Goal: Contribute content: Contribute content

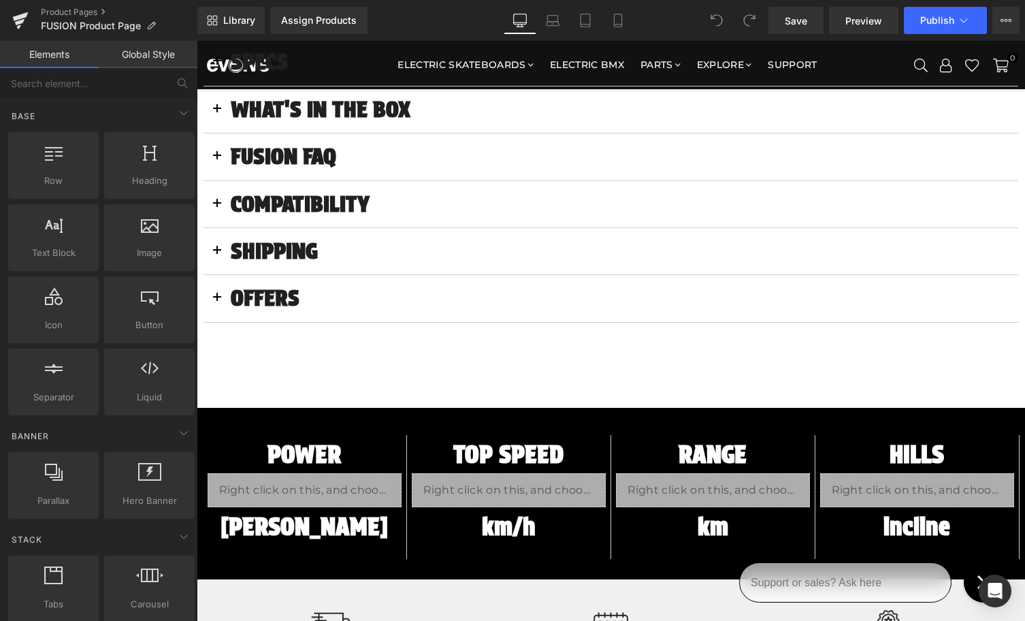
scroll to position [1032, 0]
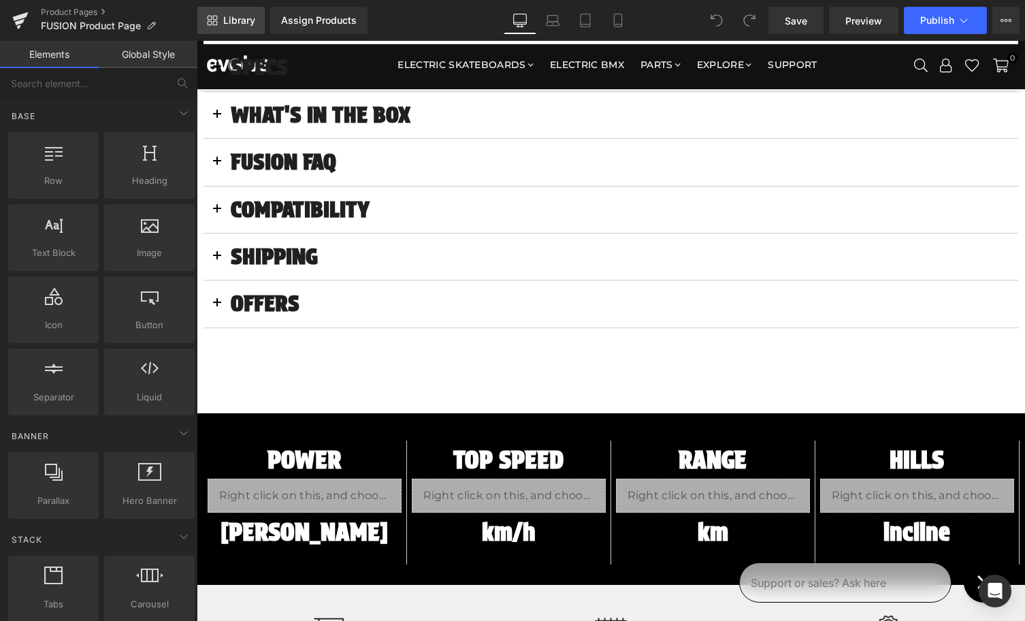
click at [236, 25] on span "Library" at bounding box center [239, 20] width 32 height 12
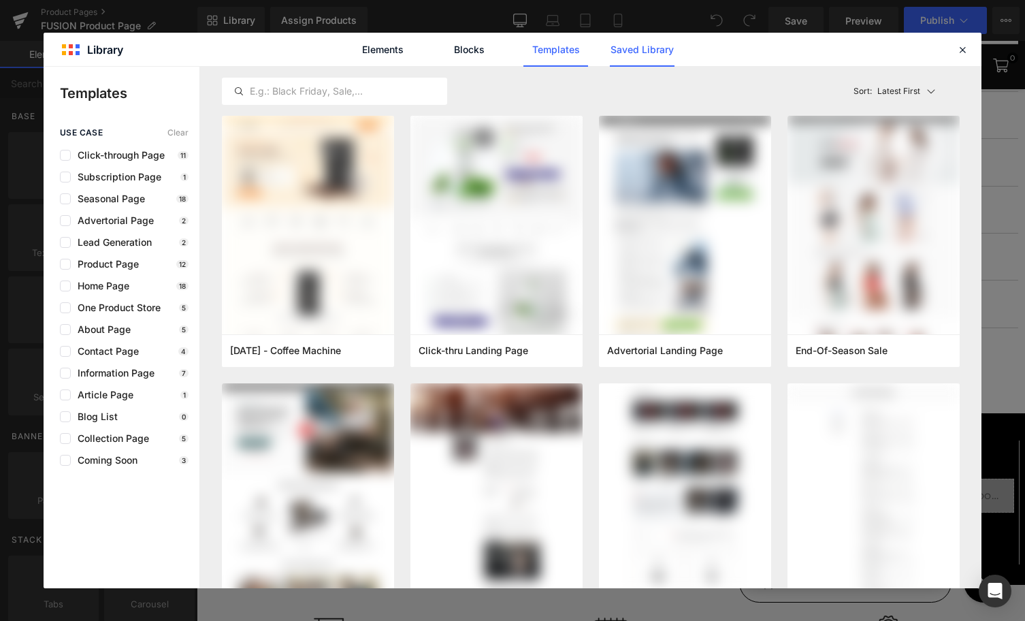
click at [641, 54] on link "Saved Library" at bounding box center [642, 50] width 65 height 34
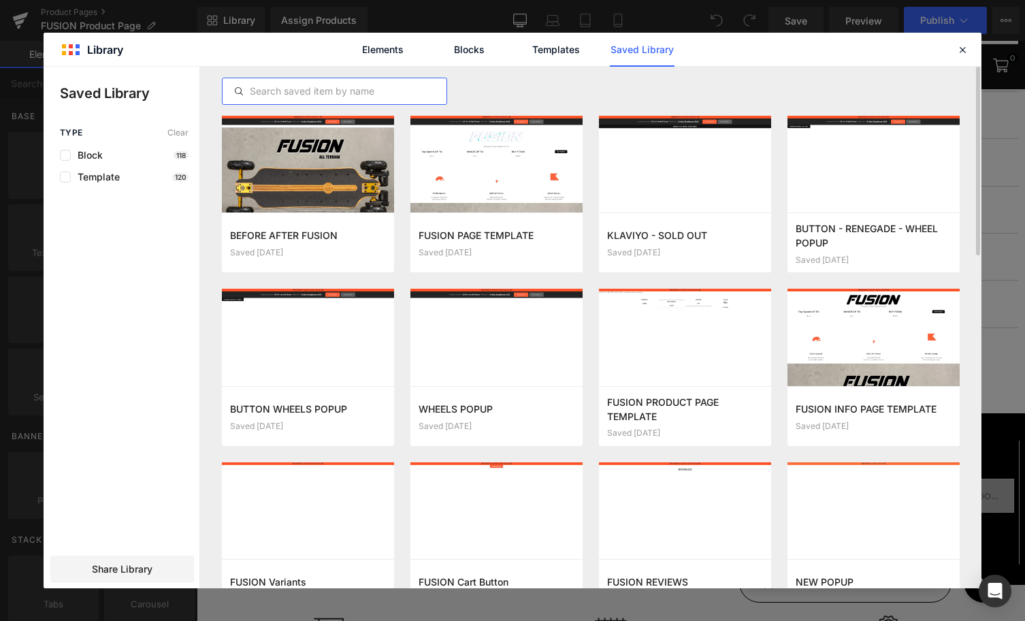
click at [379, 91] on input "text" at bounding box center [335, 91] width 224 height 16
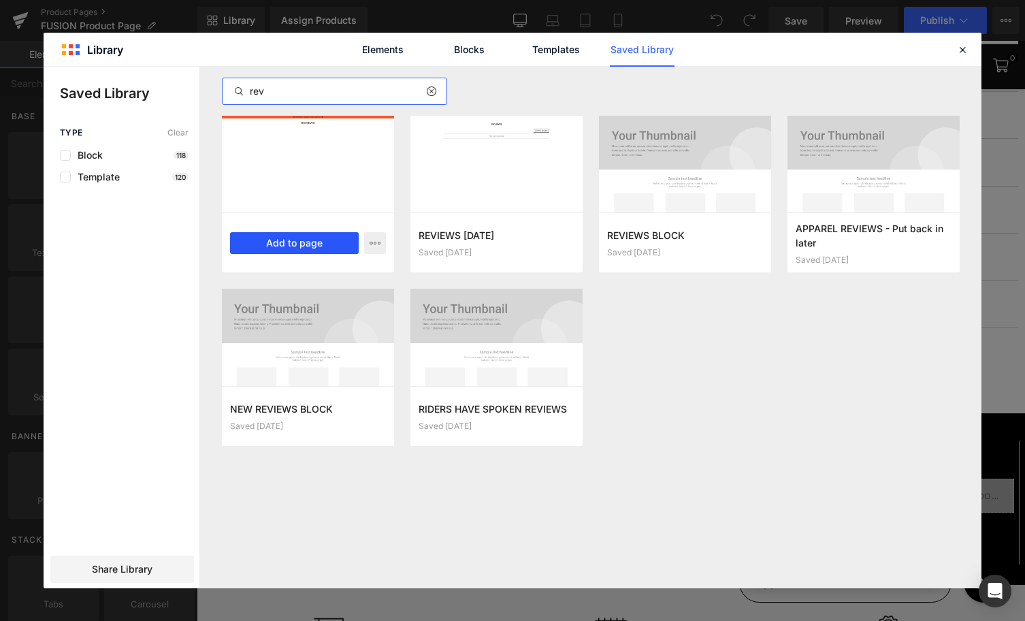
type input "rev"
click at [304, 241] on button "Add to page" at bounding box center [294, 243] width 129 height 22
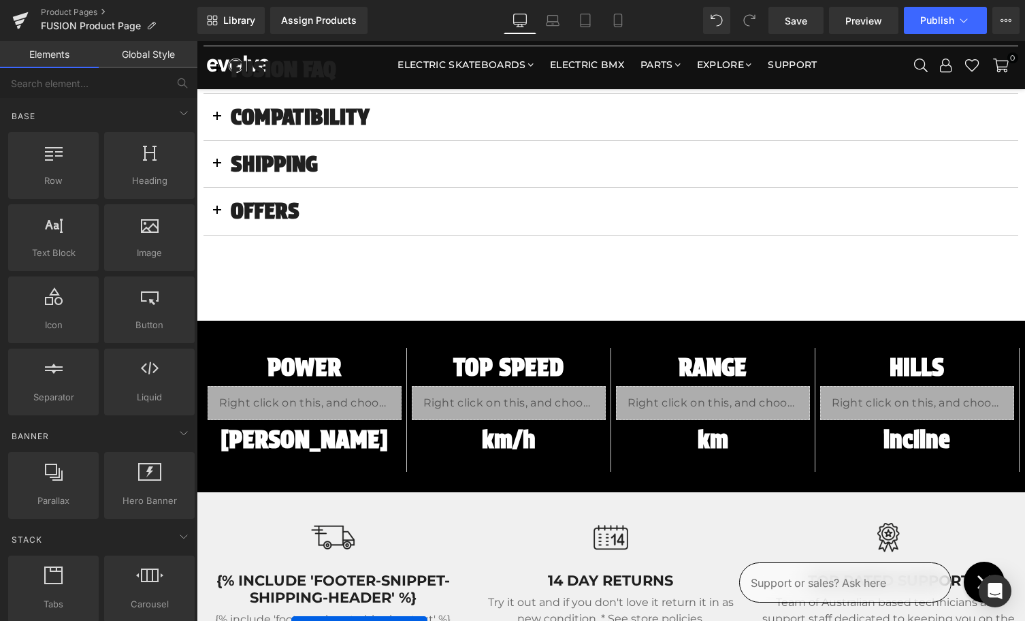
scroll to position [1120, 0]
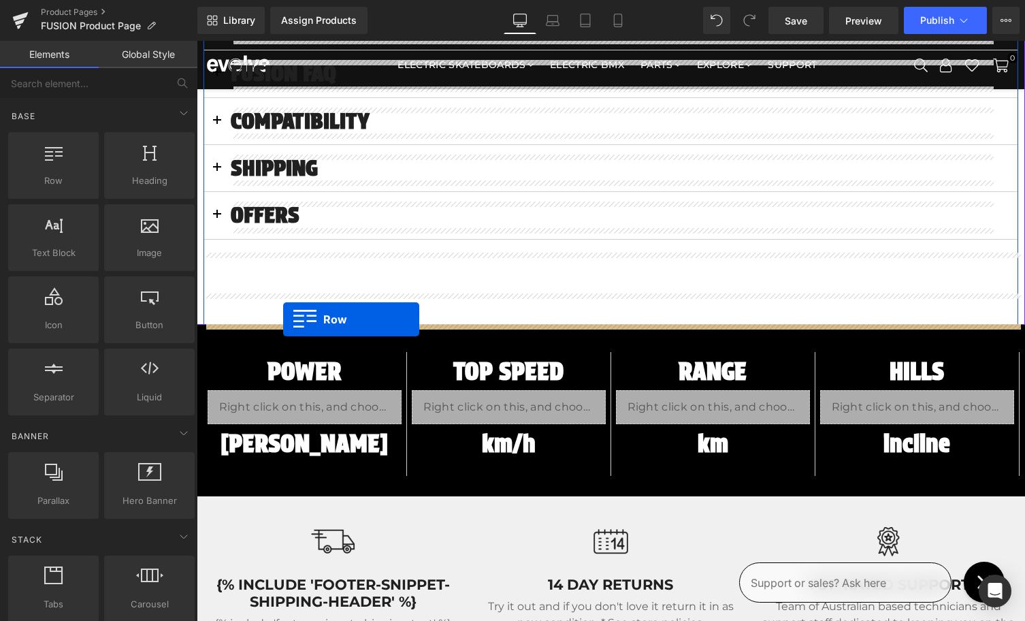
drag, startPoint x: 210, startPoint y: 385, endPoint x: 283, endPoint y: 319, distance: 99.3
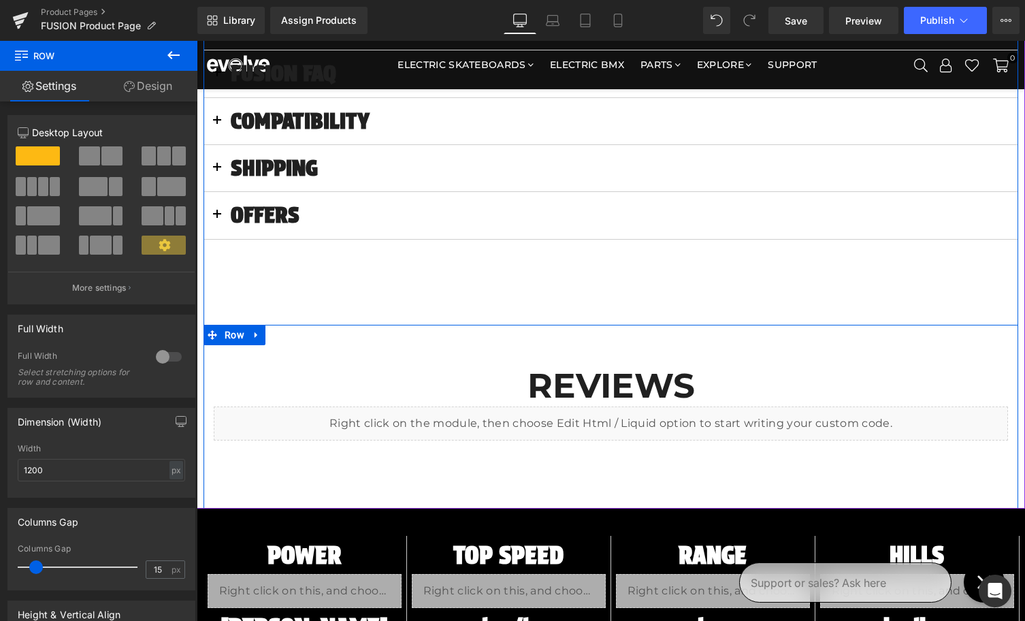
click at [339, 372] on h2 "REVIEWS" at bounding box center [611, 386] width 795 height 41
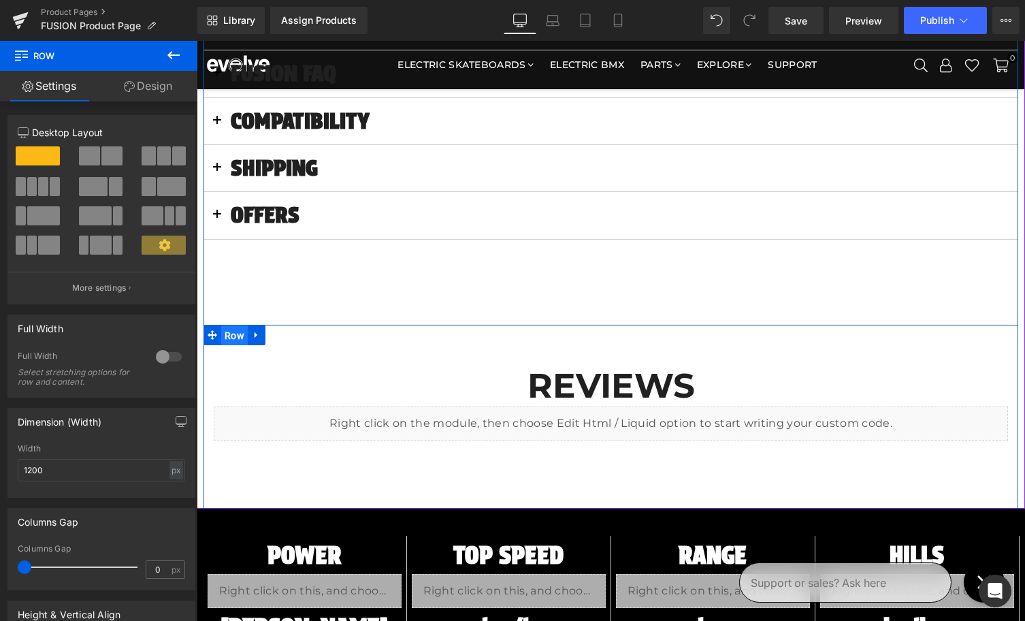
click at [237, 334] on span "Row" at bounding box center [234, 335] width 27 height 20
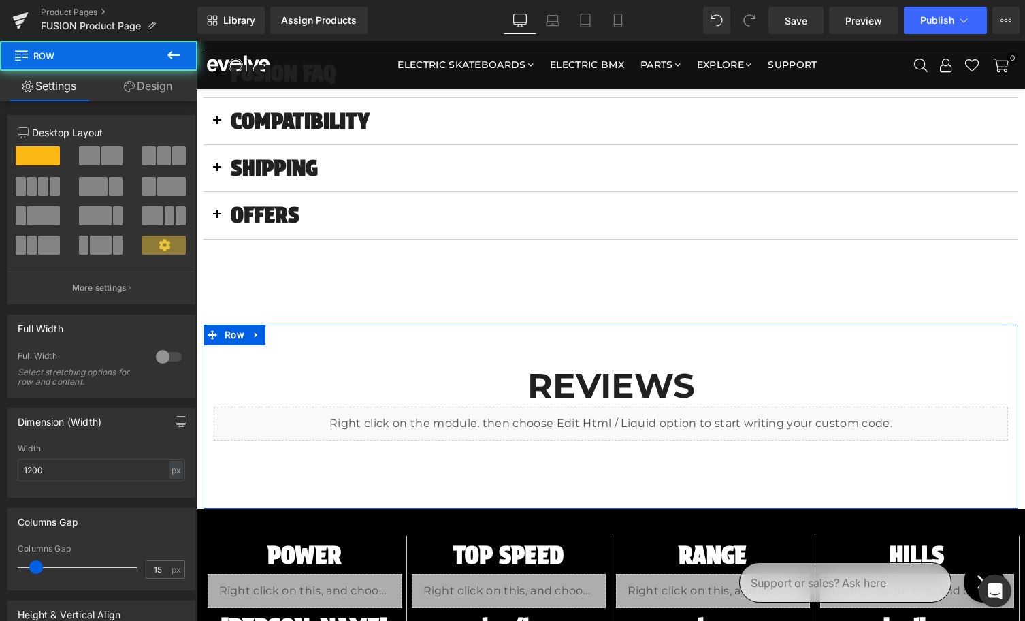
click at [150, 95] on link "Design" at bounding box center [148, 86] width 99 height 31
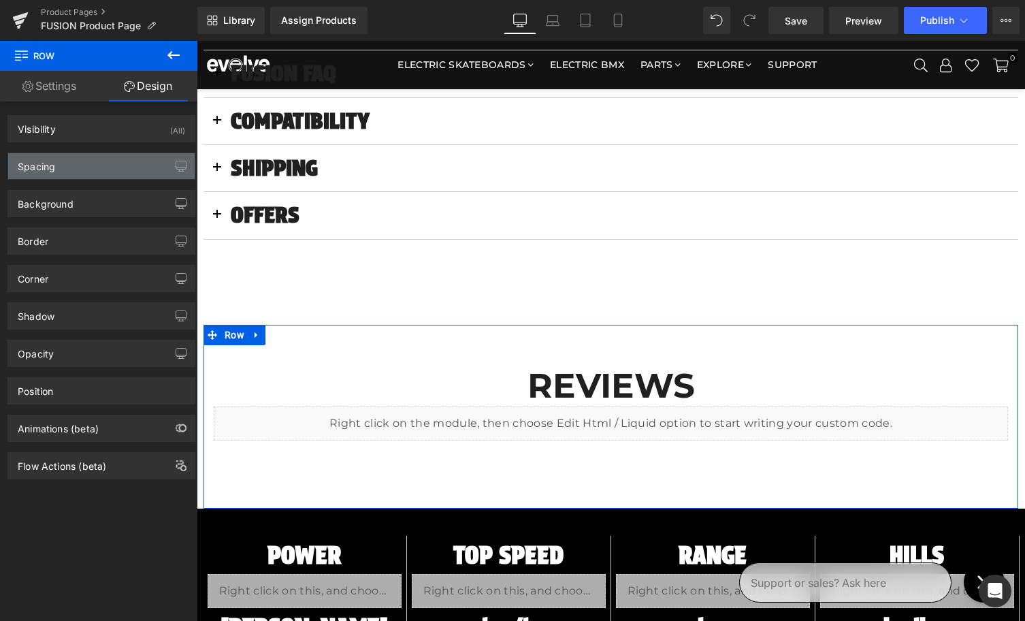
click at [120, 153] on div "Spacing [GEOGRAPHIC_DATA] 0px 0 auto auto 0px 0 auto auto [GEOGRAPHIC_DATA] 30p…" at bounding box center [101, 166] width 188 height 27
click at [120, 153] on div "Spacing" at bounding box center [101, 166] width 187 height 26
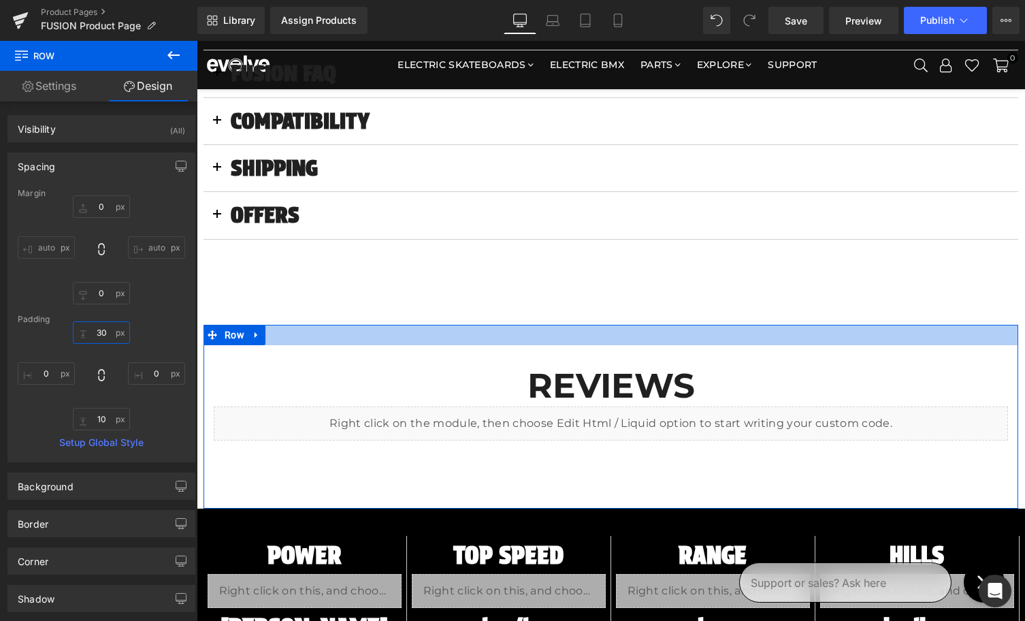
click at [104, 334] on input "30" at bounding box center [101, 332] width 57 height 22
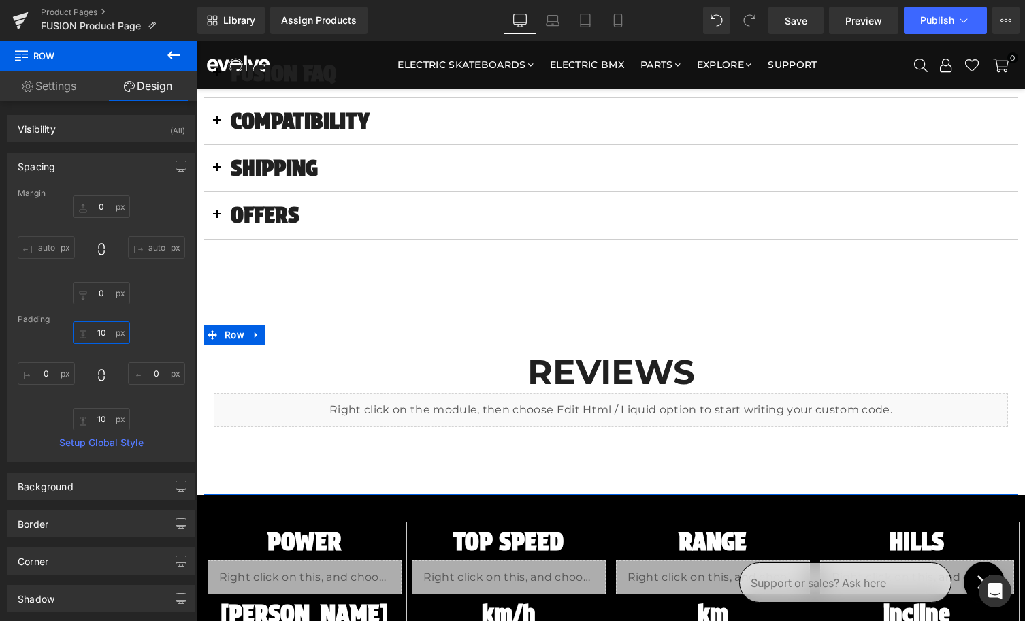
type input "0"
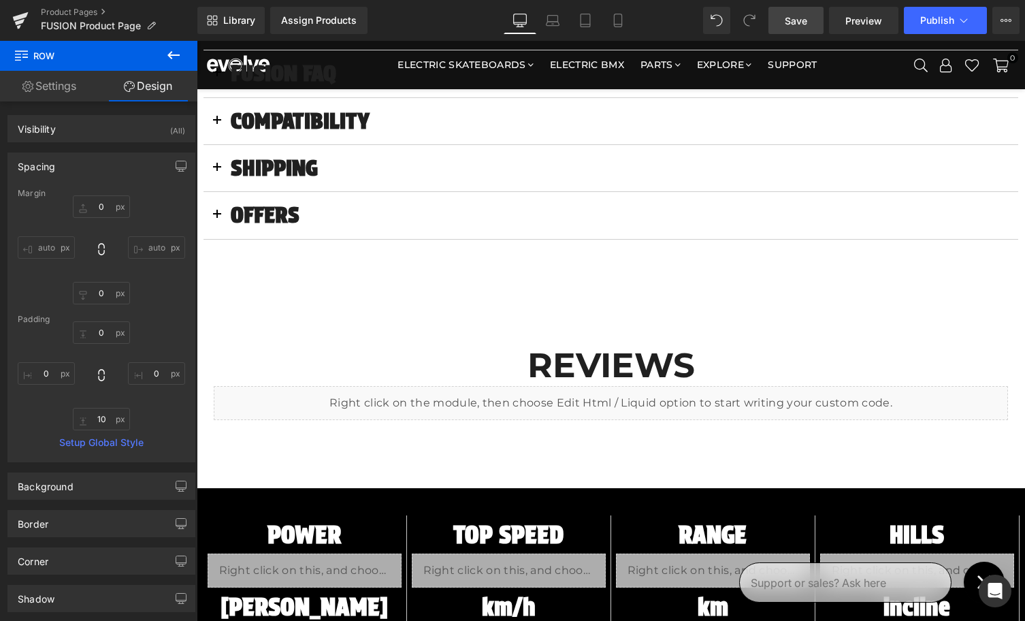
click at [797, 22] on span "Save" at bounding box center [796, 21] width 22 height 14
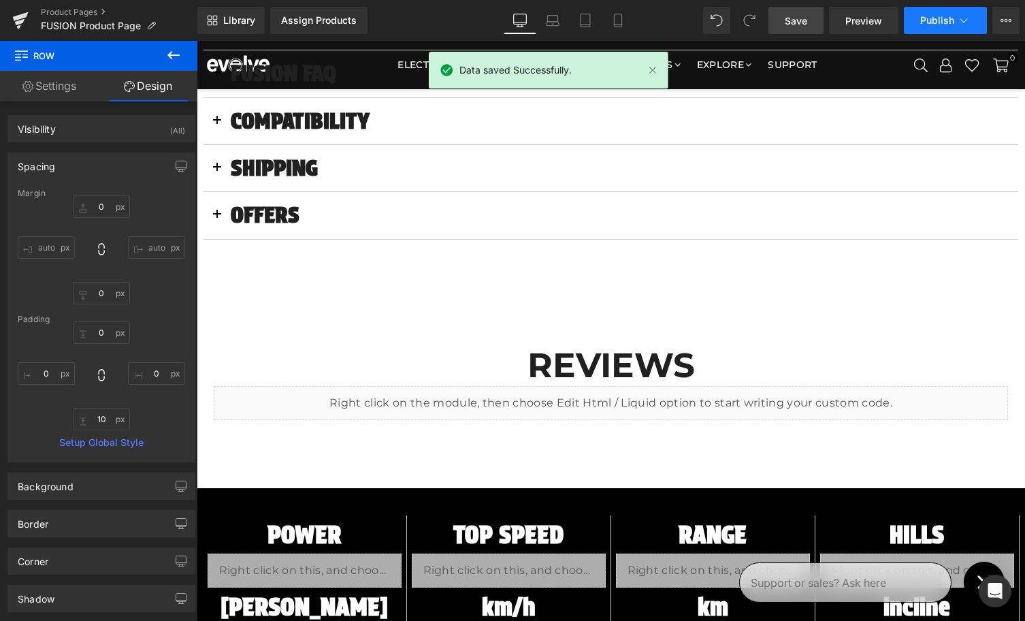
click at [940, 25] on span "Publish" at bounding box center [938, 20] width 34 height 11
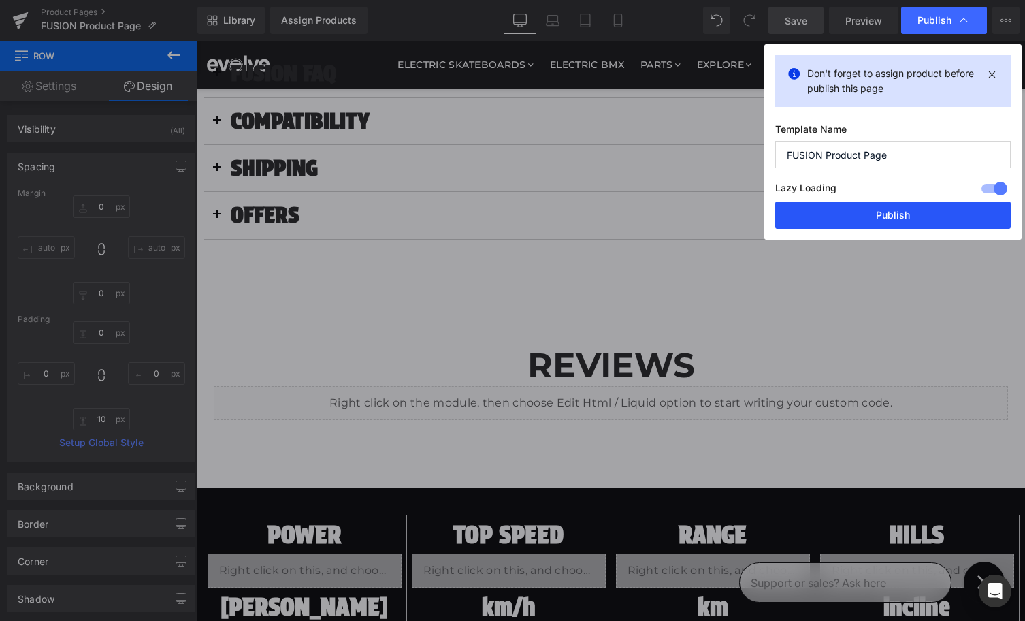
click at [891, 214] on button "Publish" at bounding box center [894, 215] width 236 height 27
